Goal: Task Accomplishment & Management: Use online tool/utility

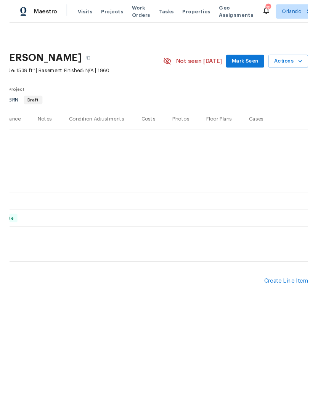
scroll to position [0, 113]
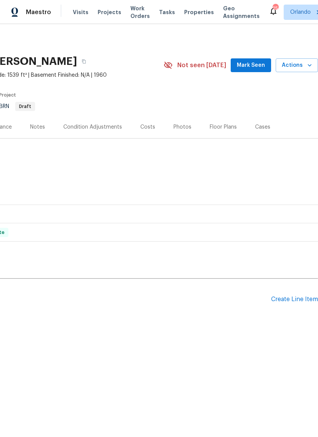
click at [299, 297] on div "Create Line Item" at bounding box center [294, 299] width 47 height 7
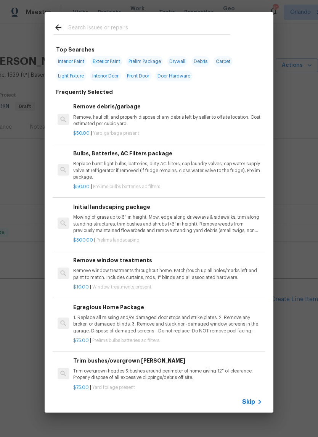
click at [85, 26] on input "text" at bounding box center [149, 28] width 162 height 11
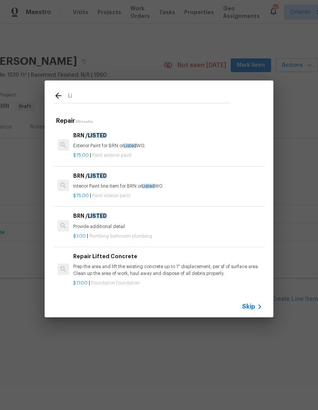
type input "L"
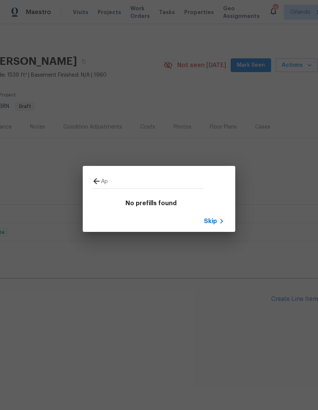
type input "A"
type input "S"
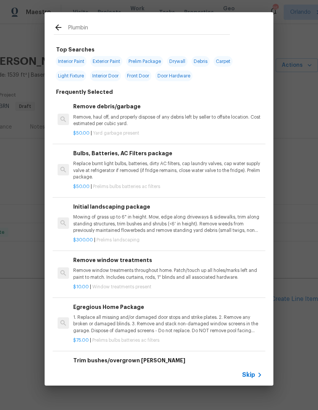
type input "Plumbing"
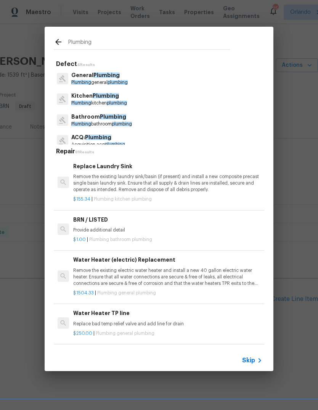
click at [79, 190] on p "Remove the existing laundry sink/basin (if present) and install a new composite…" at bounding box center [167, 183] width 189 height 19
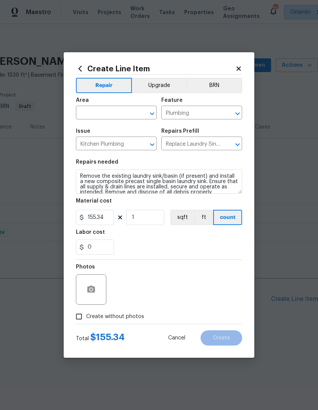
click at [95, 108] on input "text" at bounding box center [106, 114] width 60 height 12
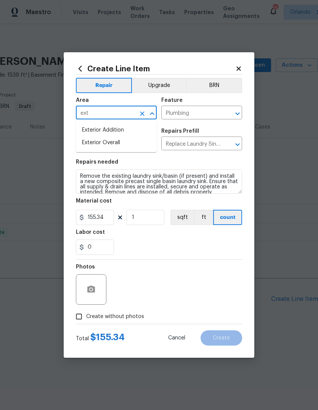
click at [93, 145] on li "Exterior Overall" at bounding box center [116, 143] width 81 height 13
type input "Exterior Overall"
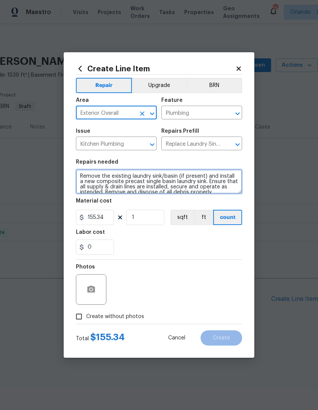
click at [81, 176] on textarea "Remove the existing laundry sink/basin (if present) and install a new composite…" at bounding box center [159, 181] width 166 height 24
click at [80, 176] on textarea "Remove the existing laundry sink/basin (if present) and install a new composite…" at bounding box center [159, 181] width 166 height 24
click at [82, 176] on textarea "Remove the existing laundry sink/basin (if present) and install a new composite…" at bounding box center [159, 181] width 166 height 24
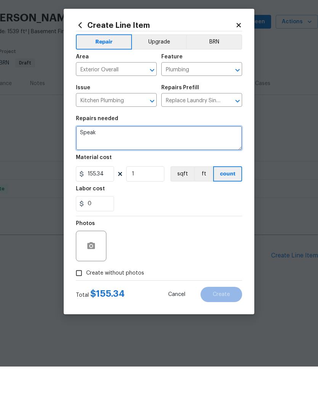
scroll to position [0, 0]
click at [96, 169] on textarea "Speak out front door needs to be replaced. The pool guy needs it for the auto f…" at bounding box center [159, 181] width 166 height 24
click at [139, 169] on textarea "Speak out front door needs to be replaced. The pool guy needs it for the auto f…" at bounding box center [159, 181] width 166 height 24
click at [98, 169] on textarea "Speak out front door needs to be replaced. The pool guy needs it for the auto f…" at bounding box center [159, 181] width 166 height 24
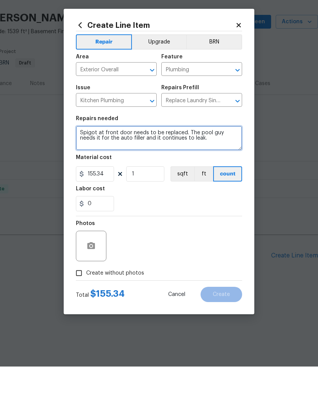
type textarea "Spigot at front door needs to be replaced. The pool guy needs it for the auto f…"
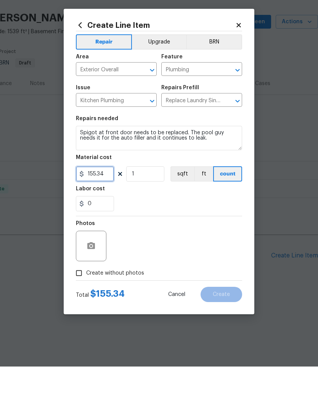
click at [90, 210] on input "155.34" at bounding box center [95, 217] width 38 height 15
type input "125"
click at [152, 260] on div "Photos" at bounding box center [159, 285] width 166 height 50
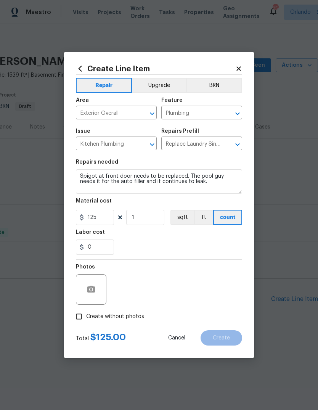
click at [77, 319] on input "Create without photos" at bounding box center [79, 317] width 15 height 15
checkbox input "true"
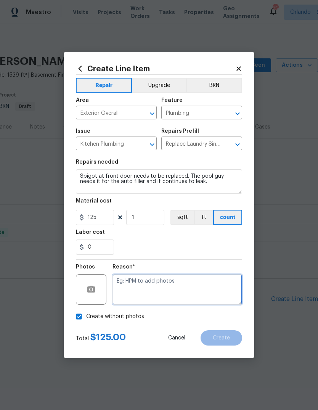
click at [219, 286] on textarea at bounding box center [178, 289] width 130 height 31
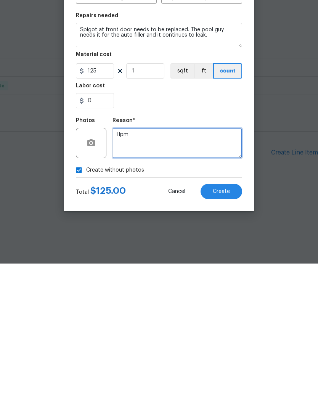
type textarea "Hpm"
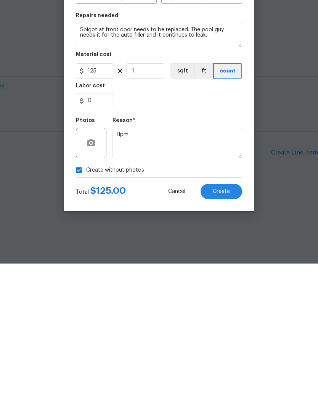
click at [229, 331] on button "Create" at bounding box center [222, 338] width 42 height 15
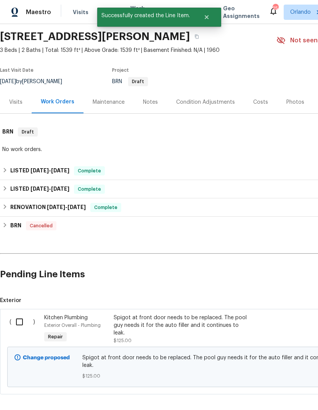
scroll to position [25, 0]
click at [20, 318] on input "checkbox" at bounding box center [22, 322] width 22 height 16
checkbox input "true"
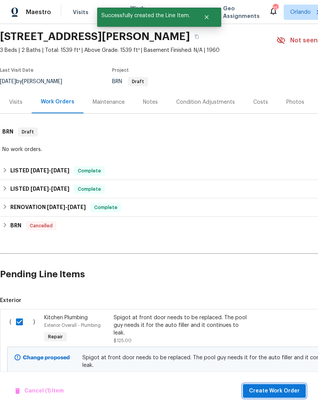
click at [294, 387] on span "Create Work Order" at bounding box center [274, 392] width 51 height 10
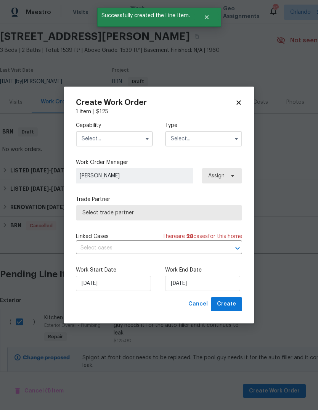
click at [92, 145] on input "text" at bounding box center [114, 138] width 77 height 15
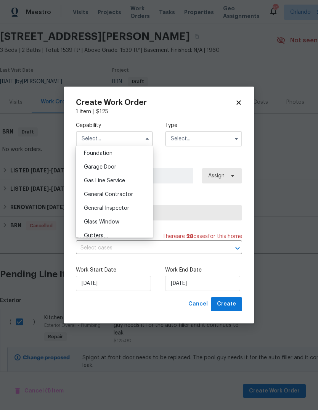
scroll to position [330, 0]
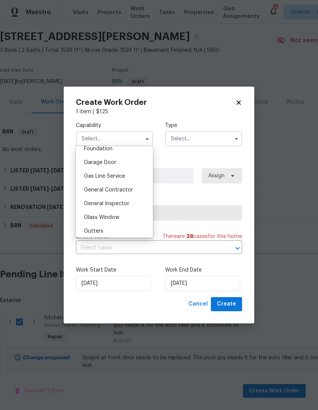
click at [95, 196] on div "General Contractor" at bounding box center [114, 190] width 73 height 14
type input "General Contractor"
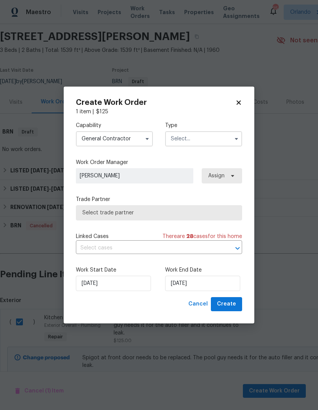
click at [178, 139] on input "text" at bounding box center [203, 138] width 77 height 15
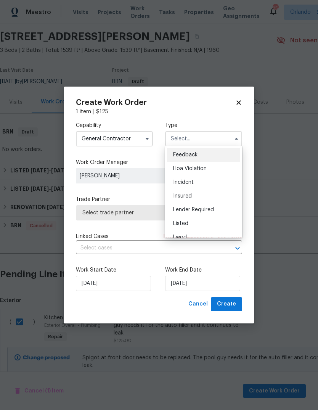
click at [176, 221] on span "Listed" at bounding box center [180, 223] width 15 height 5
type input "Listed"
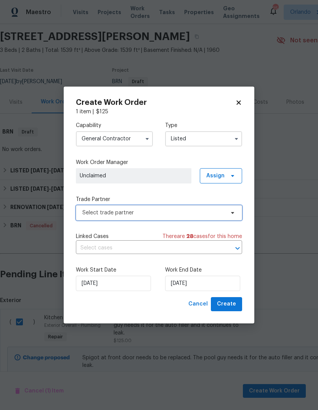
click at [101, 218] on span "Select trade partner" at bounding box center [159, 212] width 166 height 15
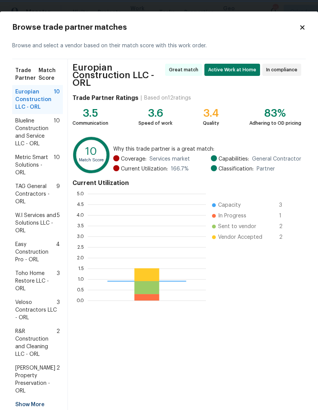
scroll to position [107, 118]
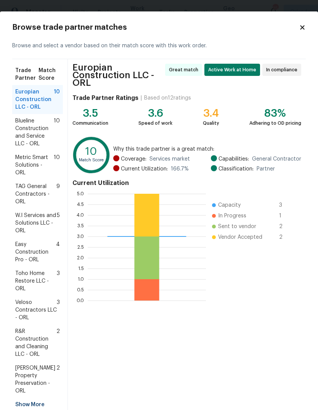
click at [287, 397] on div "Europian Construction LLC - ORL Great match Active Work at Home In compliance T…" at bounding box center [187, 237] width 238 height 357
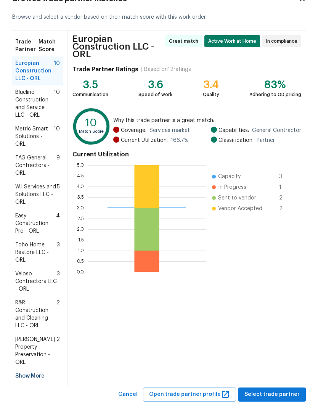
scroll to position [28, 0]
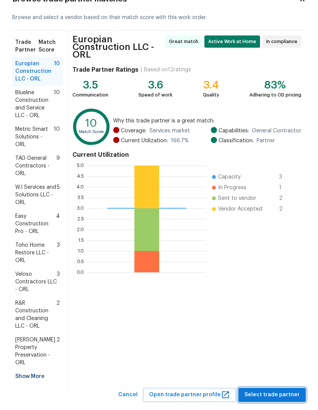
click at [281, 390] on span "Select trade partner" at bounding box center [272, 395] width 55 height 10
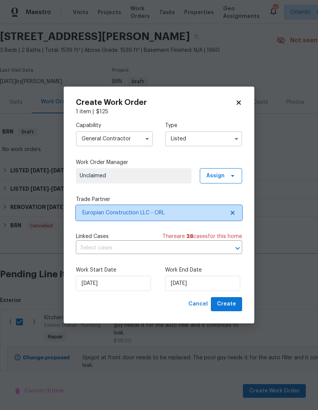
scroll to position [0, 0]
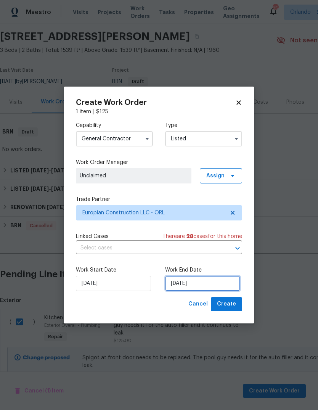
click at [217, 282] on input "[DATE]" at bounding box center [202, 283] width 75 height 15
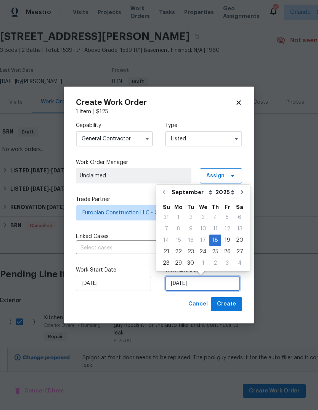
scroll to position [6, 0]
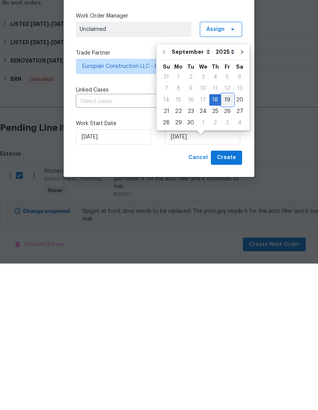
click at [226, 241] on div "19" at bounding box center [227, 246] width 12 height 11
type input "[DATE]"
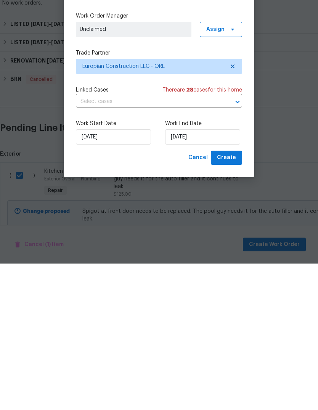
scroll to position [29, 0]
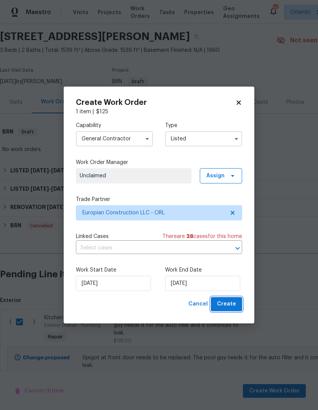
click at [233, 299] on button "Create" at bounding box center [226, 304] width 31 height 14
checkbox input "false"
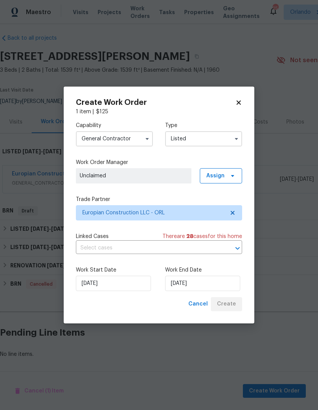
scroll to position [0, 0]
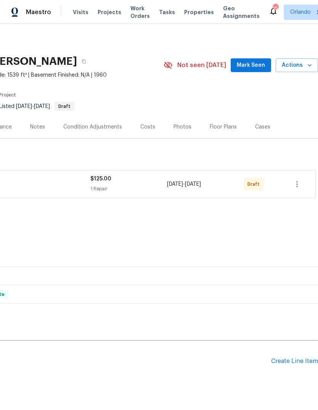
scroll to position [0, 113]
click at [296, 186] on icon "button" at bounding box center [297, 184] width 9 height 9
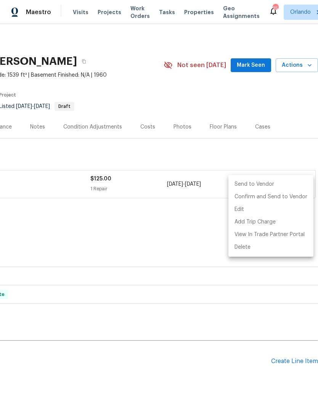
click at [278, 184] on li "Send to Vendor" at bounding box center [271, 184] width 85 height 13
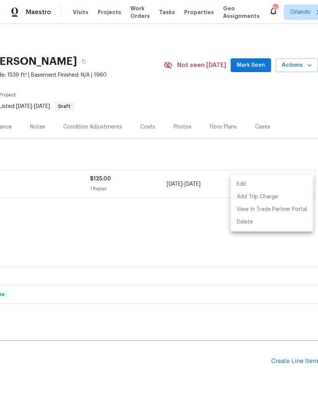
click at [74, 244] on div at bounding box center [159, 205] width 318 height 410
